Goal: Task Accomplishment & Management: Use online tool/utility

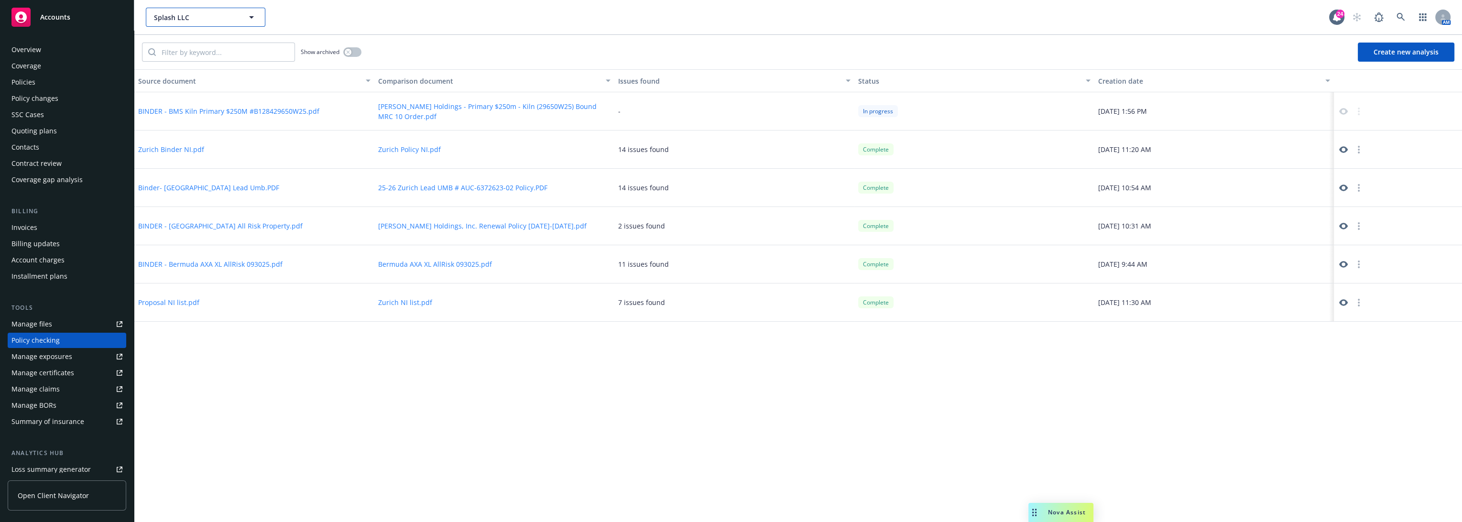
click at [248, 18] on icon "button" at bounding box center [251, 16] width 11 height 11
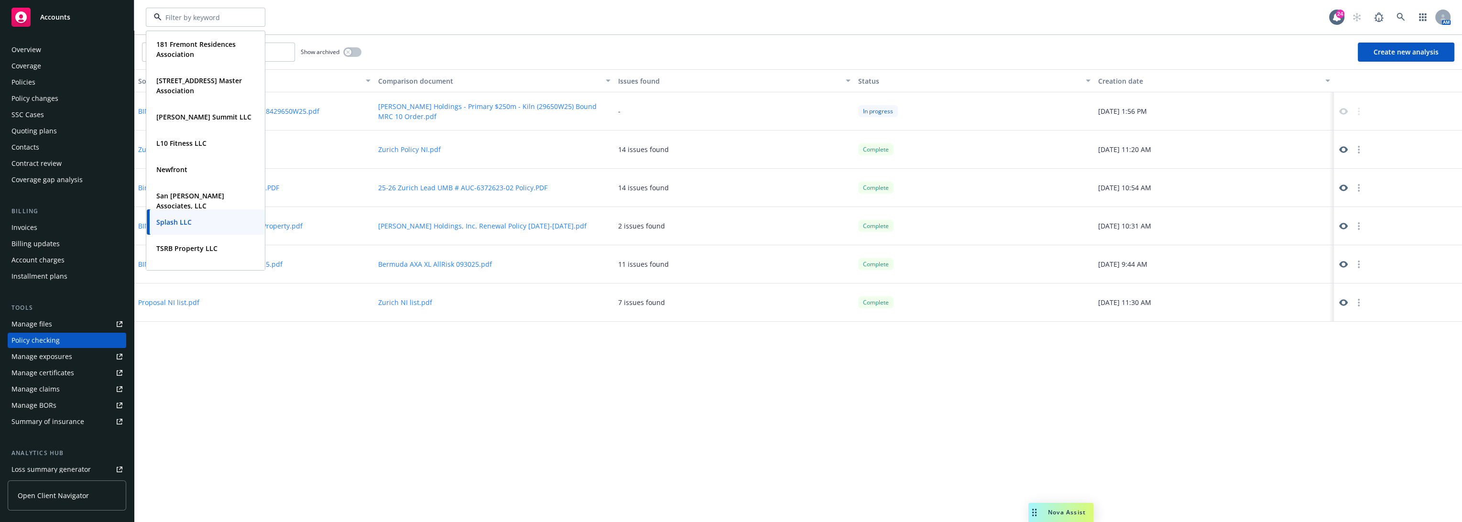
click at [510, 13] on div "181 Fremont Residences Association Type Commercial FEIN 82-1713007 181 Fremont …" at bounding box center [737, 17] width 1183 height 19
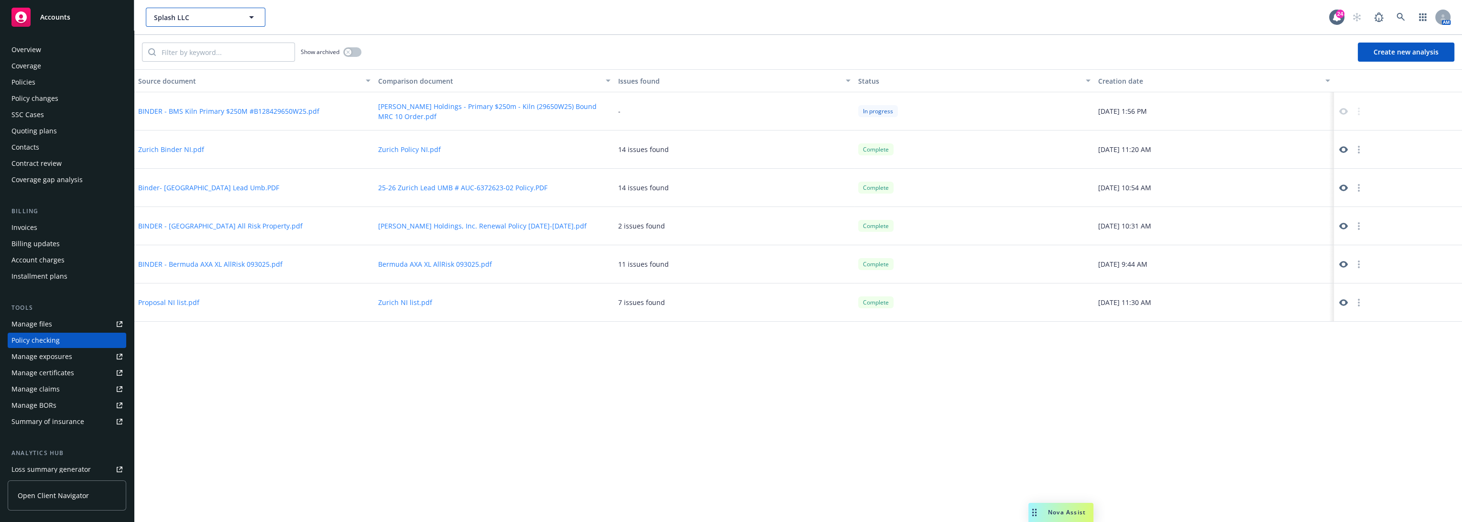
click at [180, 16] on span "Splash LLC" at bounding box center [195, 17] width 83 height 10
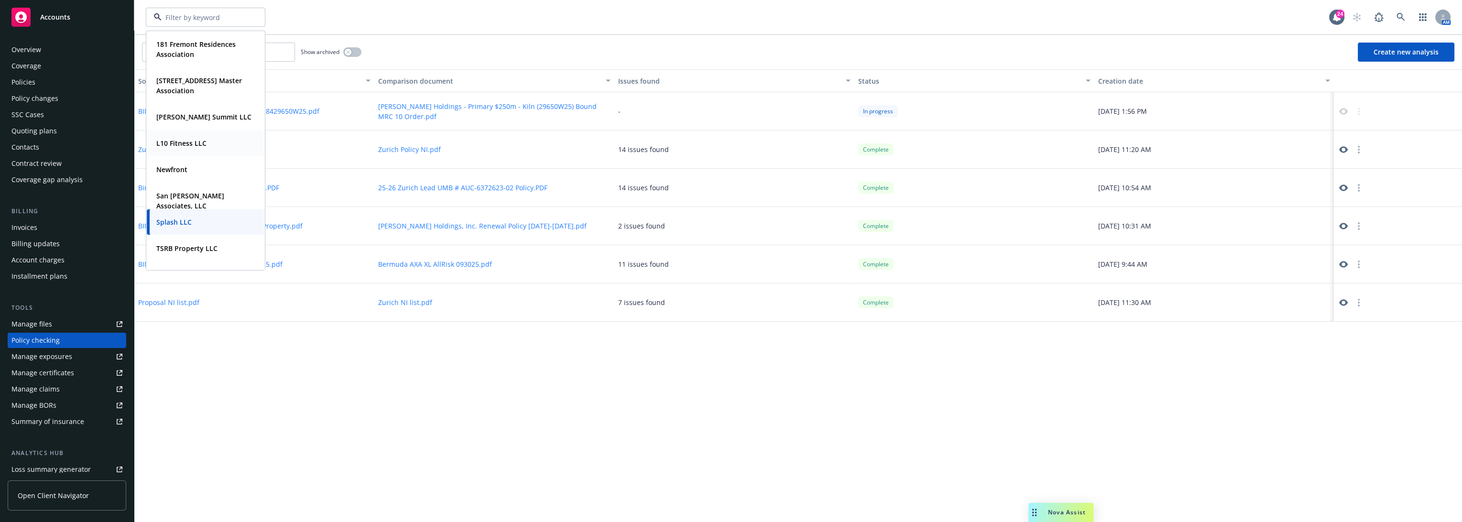
click at [173, 139] on strong "L10 Fitness LLC" at bounding box center [181, 143] width 50 height 9
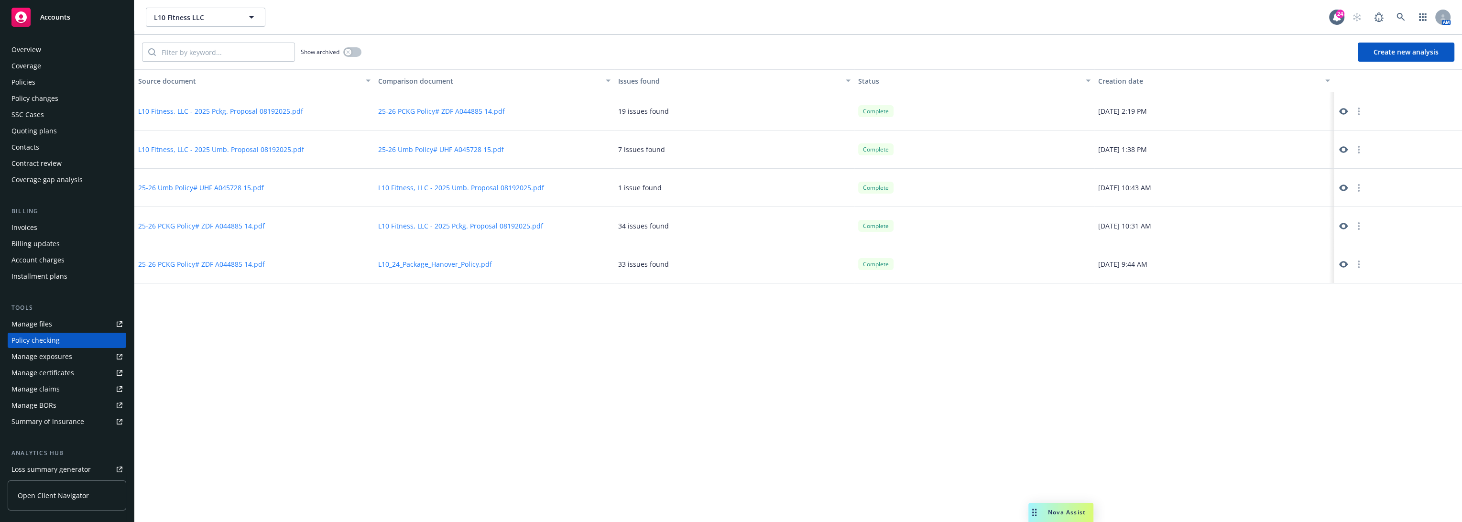
click at [62, 342] on div "Policy checking" at bounding box center [66, 340] width 111 height 15
click at [1342, 110] on icon at bounding box center [1343, 111] width 9 height 9
